Goal: Navigation & Orientation: Find specific page/section

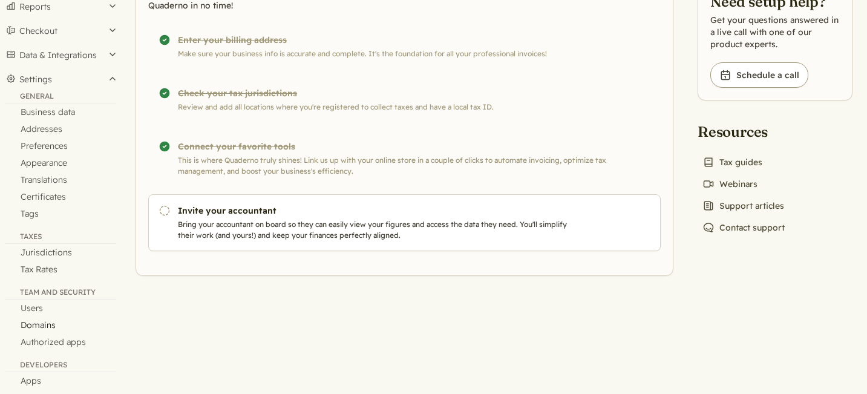
scroll to position [179, 0]
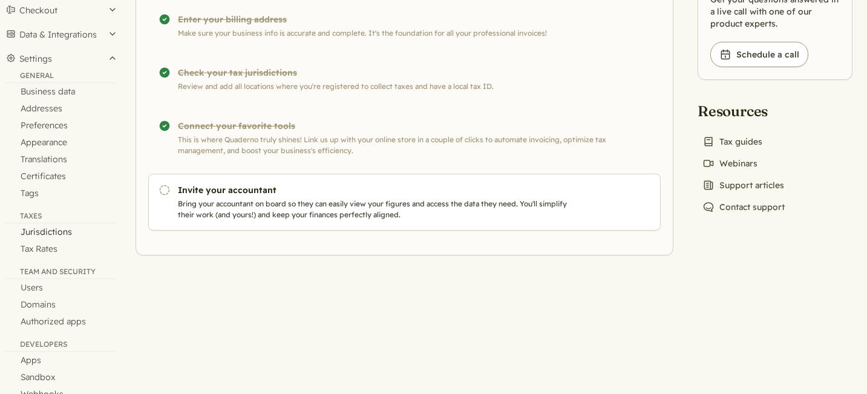
click at [38, 233] on link "Jurisdictions" at bounding box center [60, 231] width 121 height 17
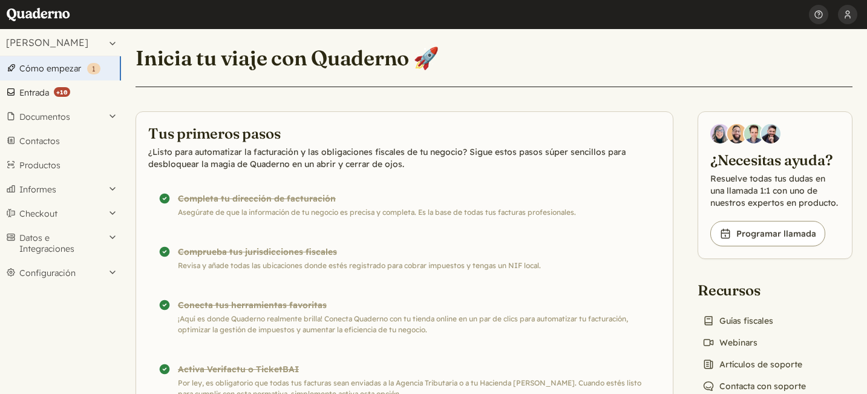
click at [32, 84] on link "Entrada ( +10 )" at bounding box center [60, 93] width 121 height 24
click at [23, 91] on link "Entrada ( +10 )" at bounding box center [60, 93] width 121 height 24
